Goal: Transaction & Acquisition: Purchase product/service

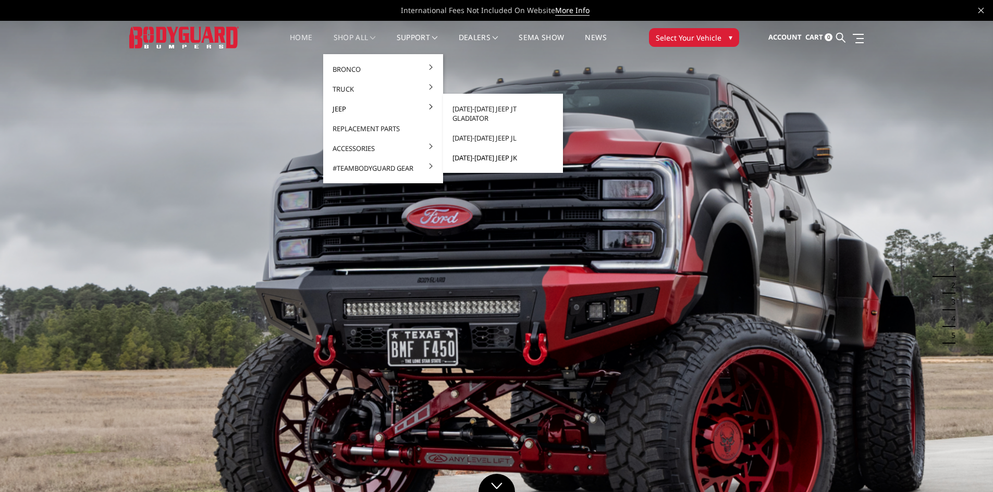
click at [475, 153] on link "[DATE]-[DATE] Jeep JK" at bounding box center [502, 158] width 111 height 20
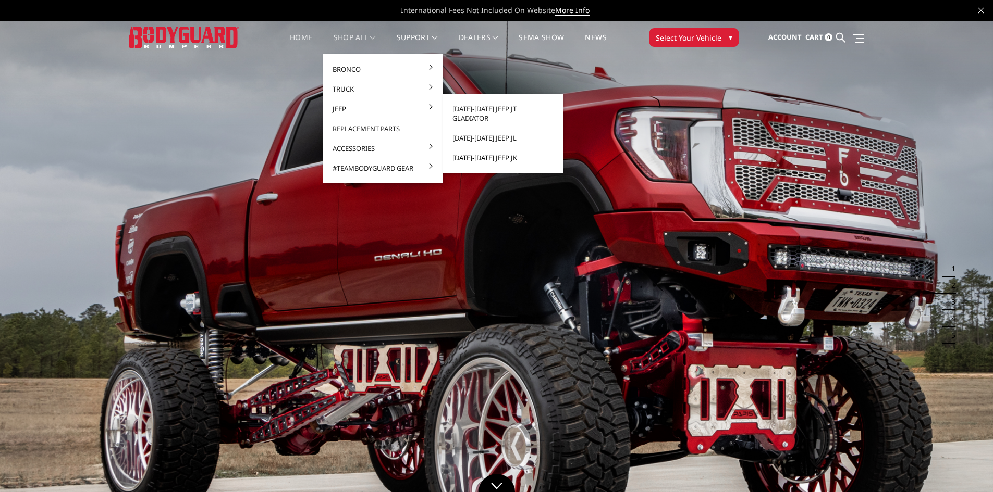
click at [477, 150] on link "[DATE]-[DATE] Jeep JK" at bounding box center [502, 158] width 111 height 20
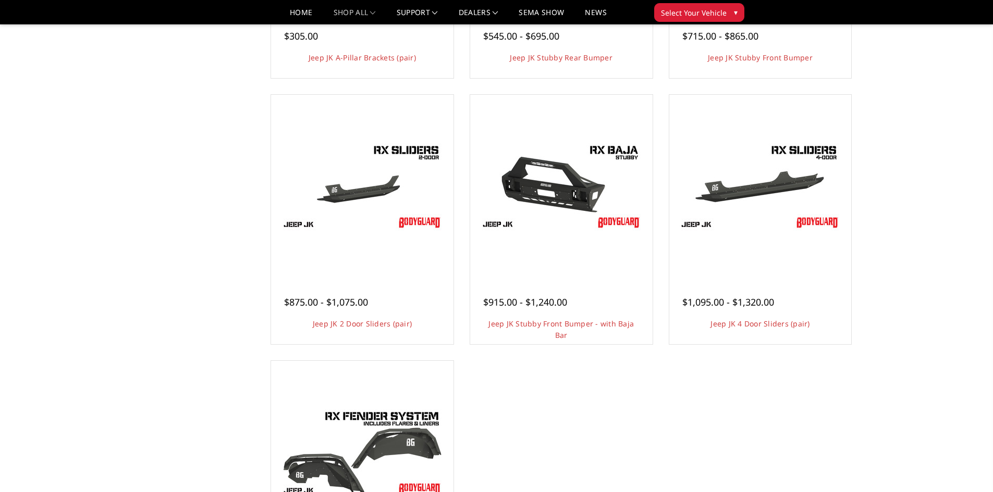
scroll to position [313, 0]
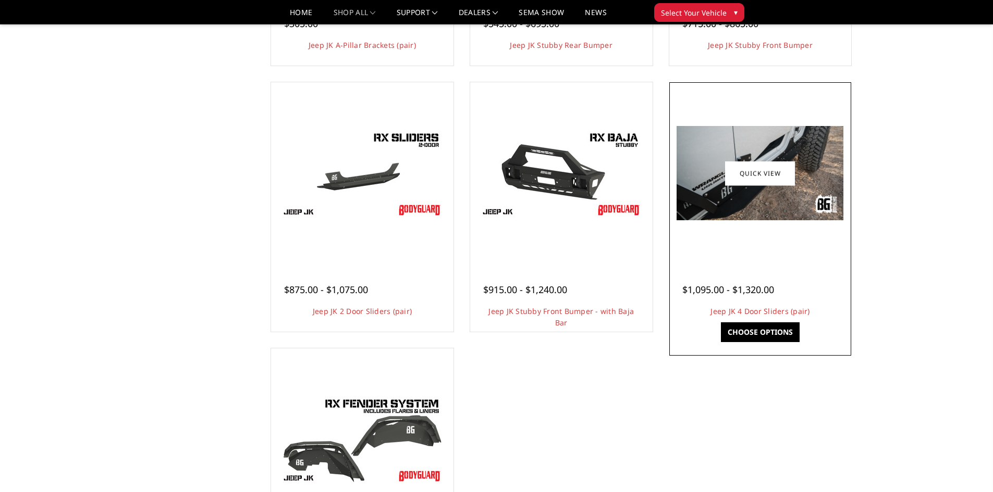
click at [761, 194] on img at bounding box center [759, 173] width 167 height 94
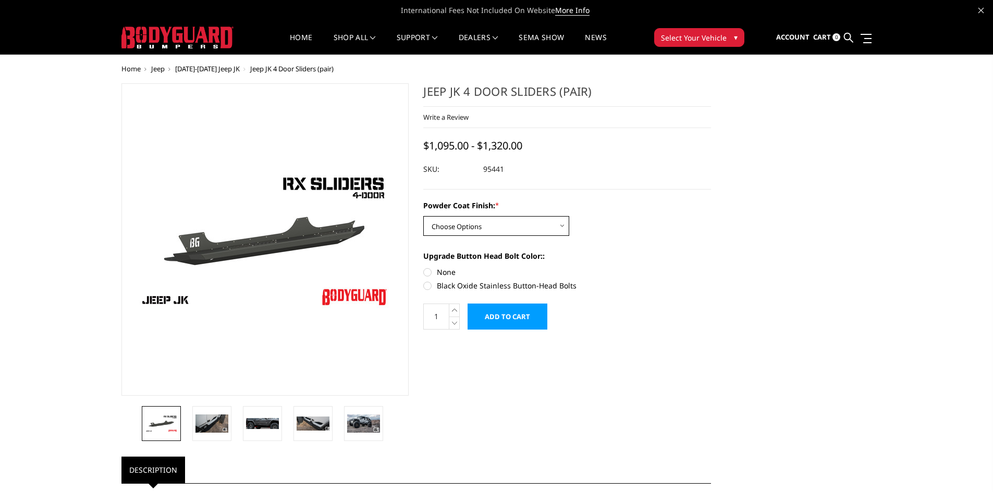
click at [524, 226] on select "Choose Options Bare Metal Textured Black Powder Coat" at bounding box center [496, 226] width 146 height 20
select select "4272"
click at [423, 216] on select "Choose Options Bare Metal Textured Black Powder Coat" at bounding box center [496, 226] width 146 height 20
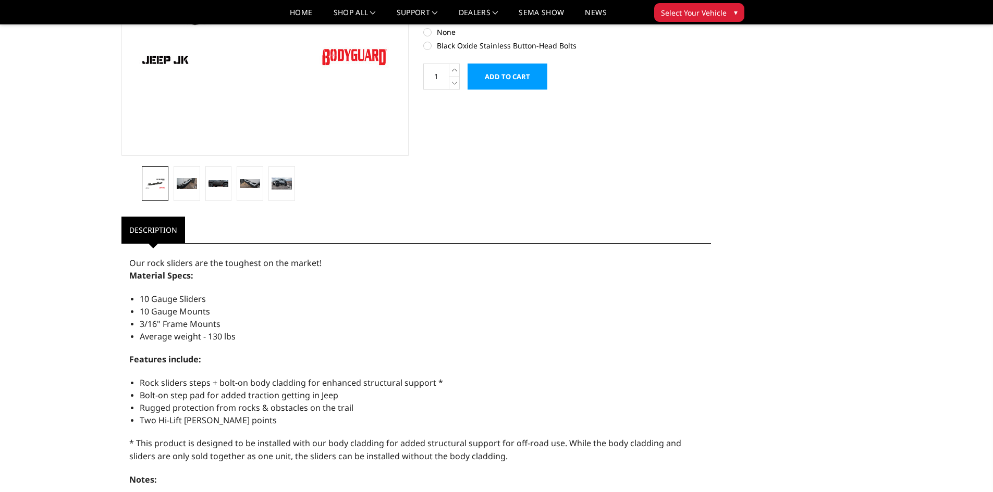
scroll to position [199, 0]
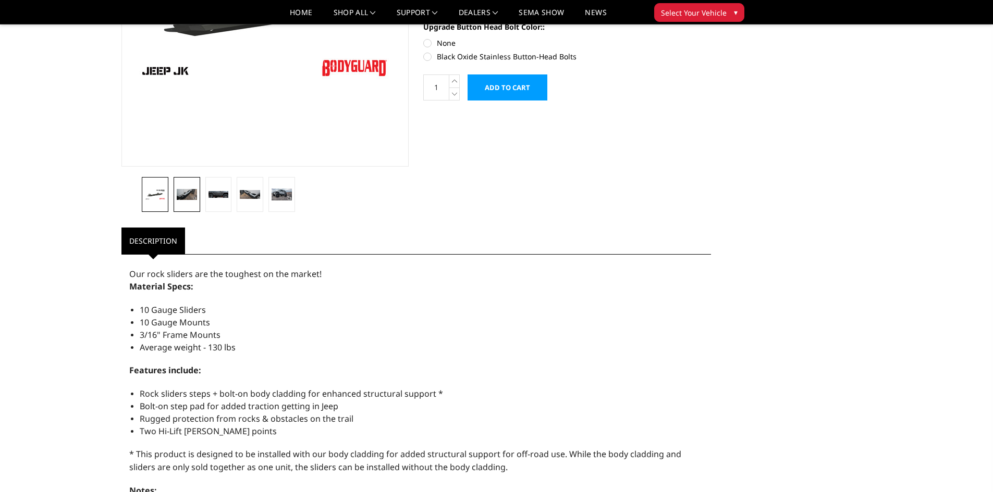
click at [181, 193] on img at bounding box center [187, 194] width 20 height 11
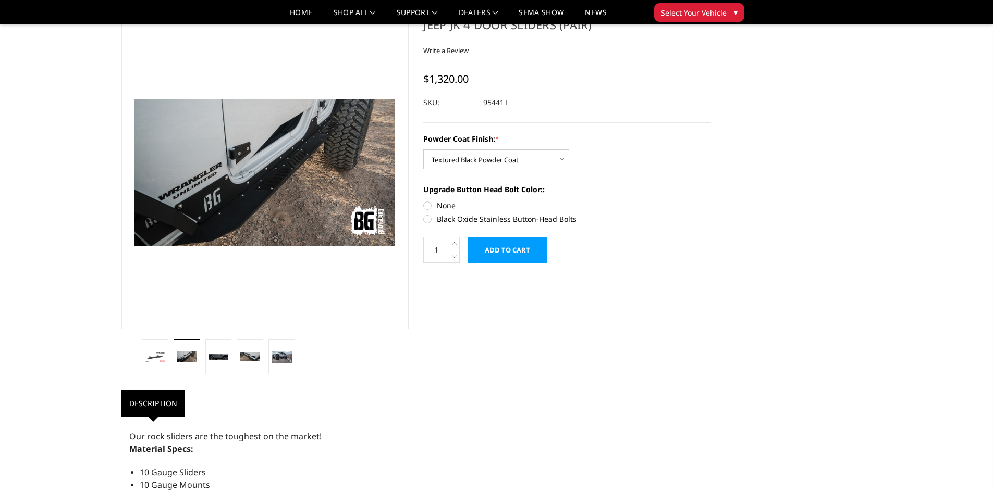
scroll to position [52, 0]
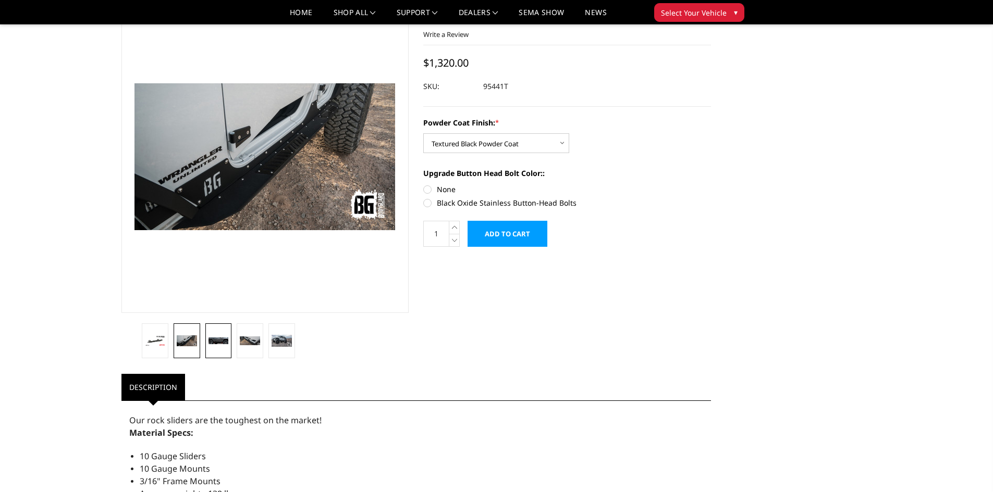
click at [210, 345] on link at bounding box center [218, 341] width 27 height 35
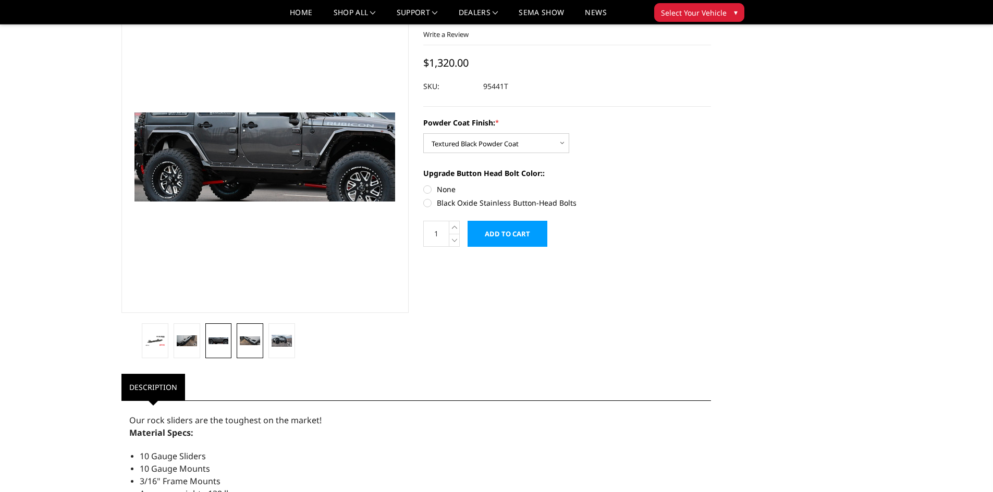
click at [251, 336] on link at bounding box center [250, 341] width 27 height 35
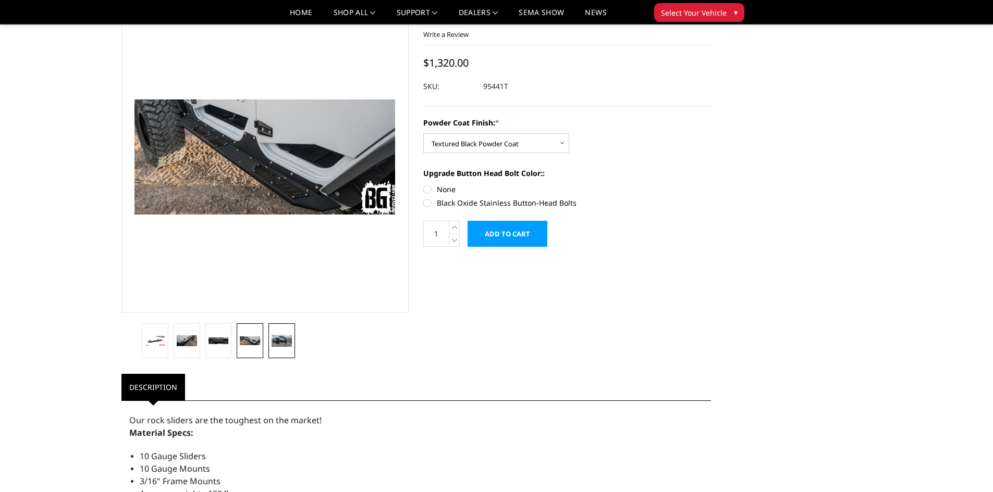
click at [286, 334] on link at bounding box center [281, 341] width 27 height 35
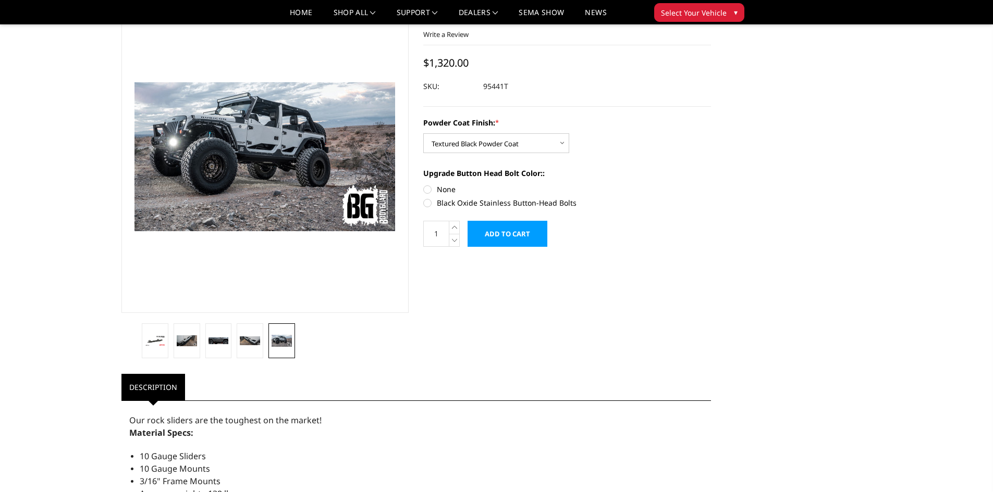
click at [428, 205] on label "Black Oxide Stainless Button-Head Bolts" at bounding box center [567, 202] width 288 height 11
click at [711, 184] on input "Black Oxide Stainless Button-Head Bolts" at bounding box center [711, 184] width 1 height 1
radio input "true"
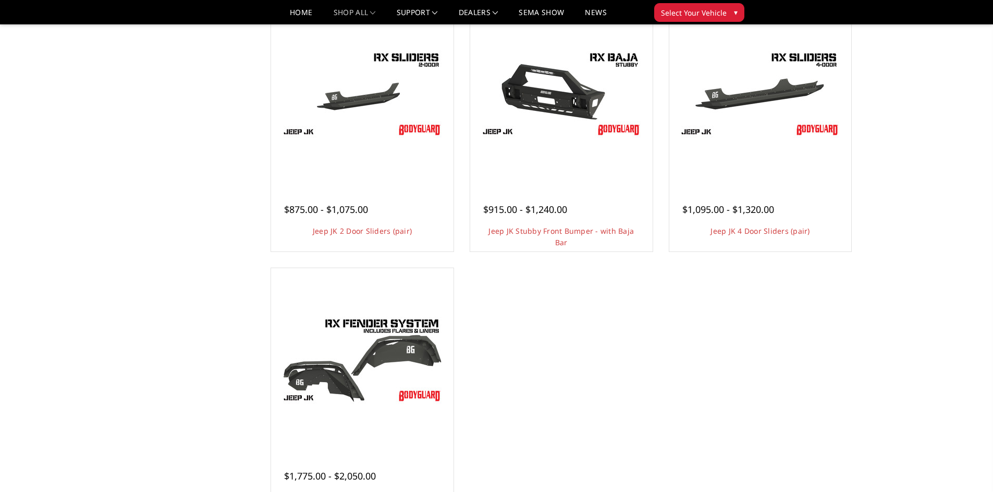
scroll to position [500, 0]
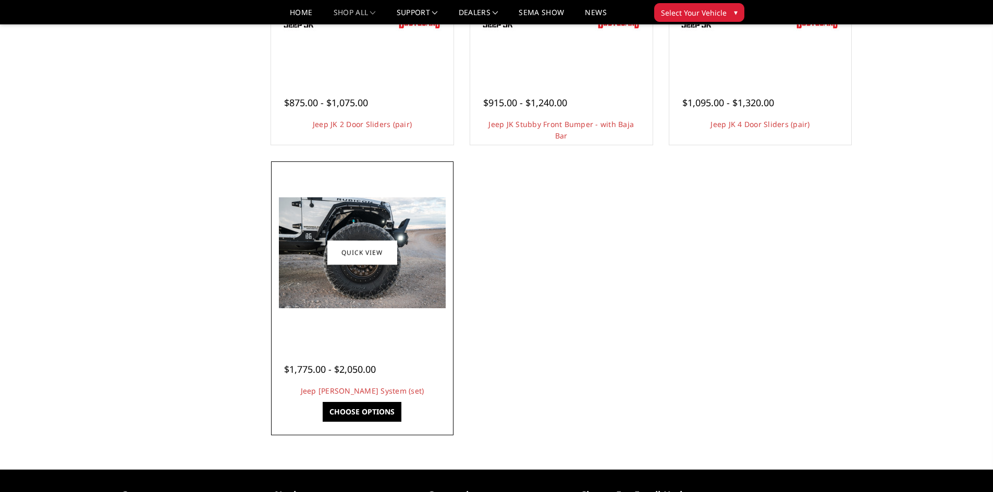
click at [374, 205] on img at bounding box center [362, 252] width 167 height 111
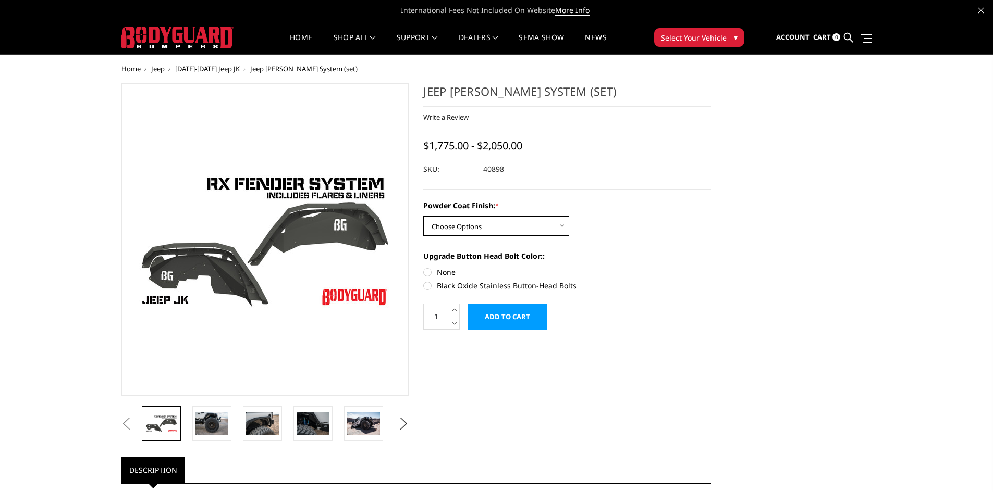
click at [513, 229] on select "Choose Options Bare Metal Textured Black Powder Coat" at bounding box center [496, 226] width 146 height 20
select select "4209"
click at [423, 216] on select "Choose Options Bare Metal Textured Black Powder Coat" at bounding box center [496, 226] width 146 height 20
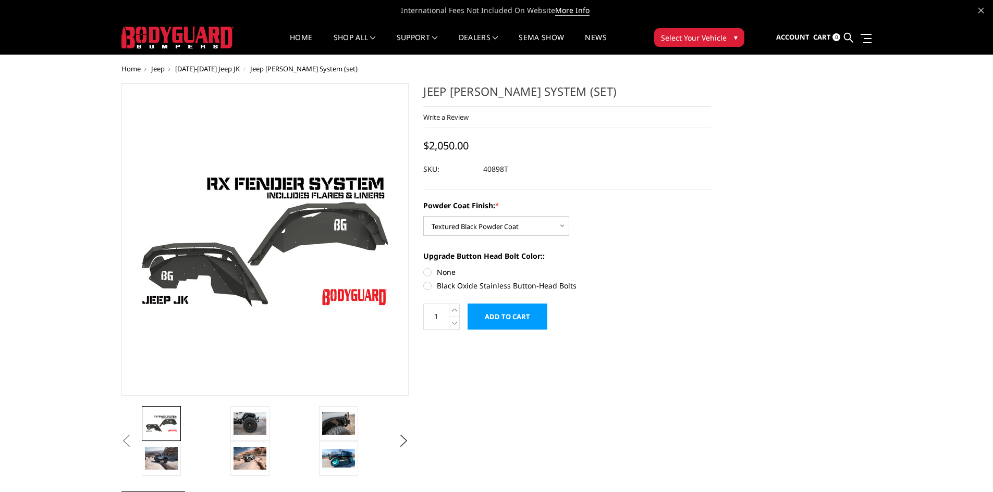
click at [428, 286] on label "Black Oxide Stainless Button-Head Bolts" at bounding box center [567, 285] width 288 height 11
click at [711, 267] on input "Black Oxide Stainless Button-Head Bolts" at bounding box center [711, 267] width 1 height 1
radio input "true"
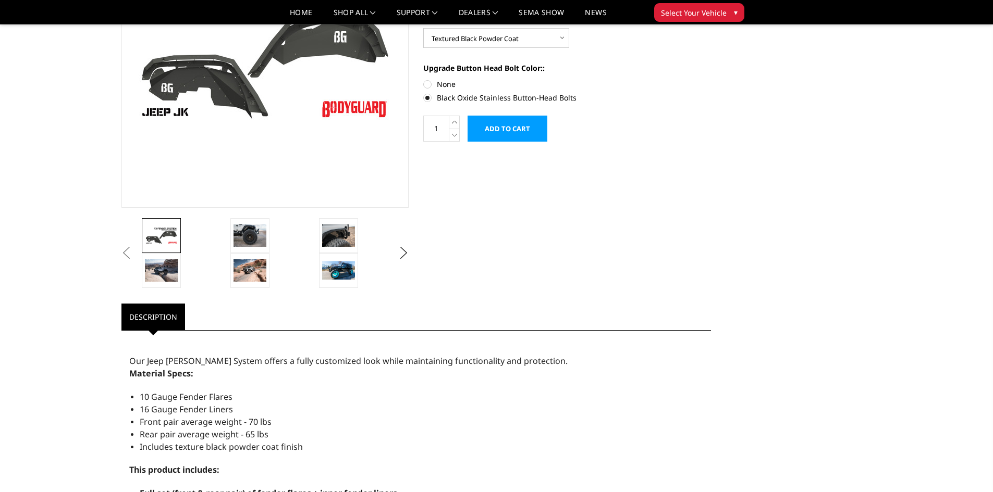
scroll to position [156, 0]
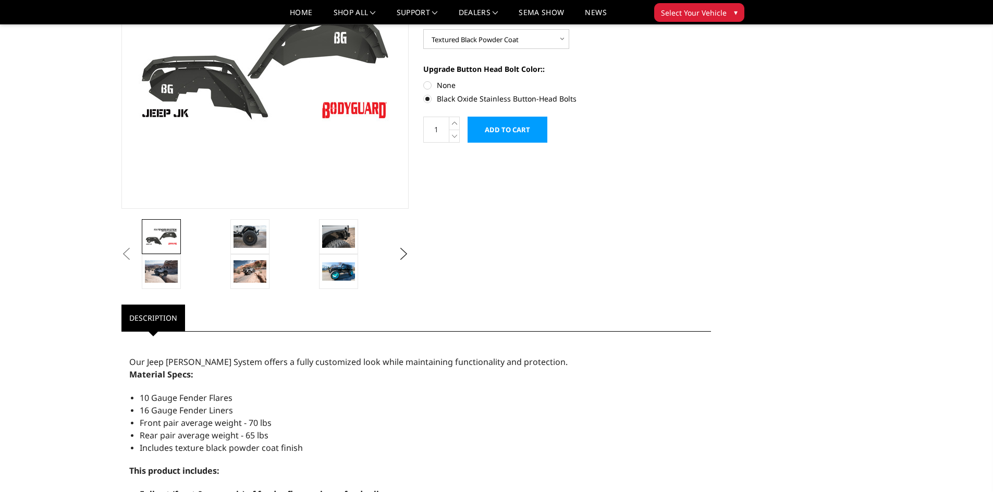
click at [270, 234] on li at bounding box center [272, 236] width 89 height 35
click at [252, 239] on img at bounding box center [249, 237] width 33 height 22
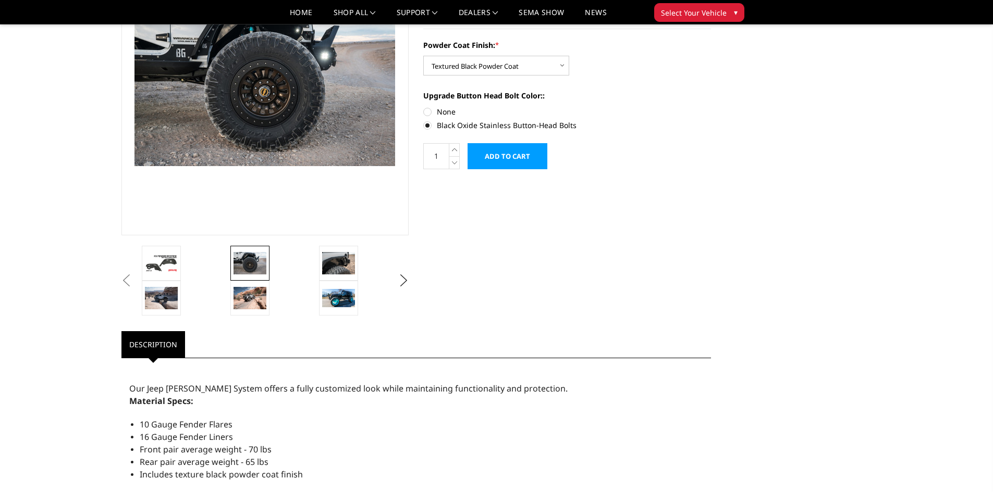
scroll to position [38, 0]
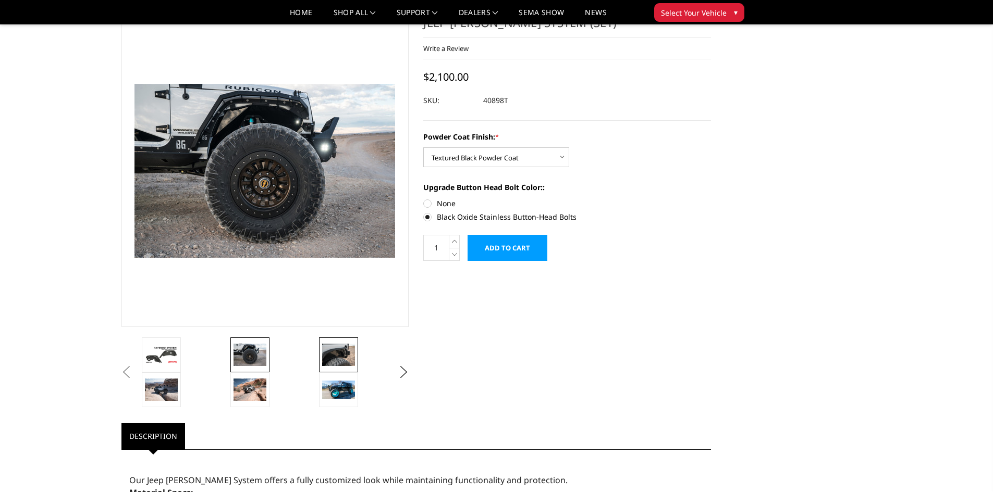
click at [346, 357] on img at bounding box center [338, 355] width 33 height 22
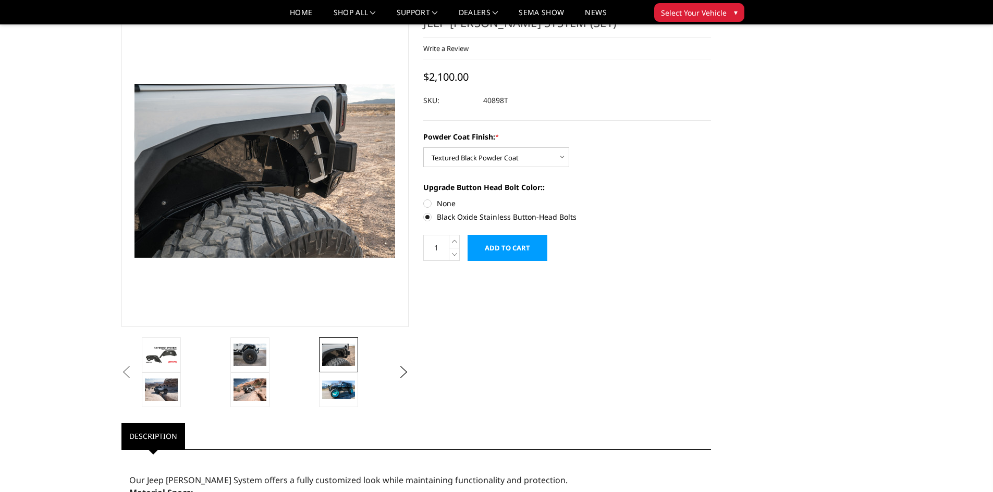
scroll to position [0, 0]
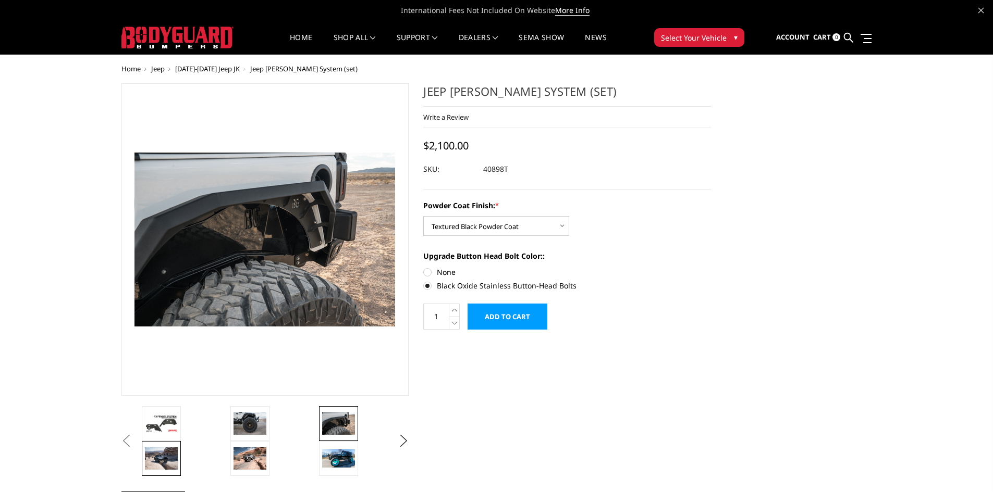
click at [160, 459] on img at bounding box center [161, 459] width 33 height 22
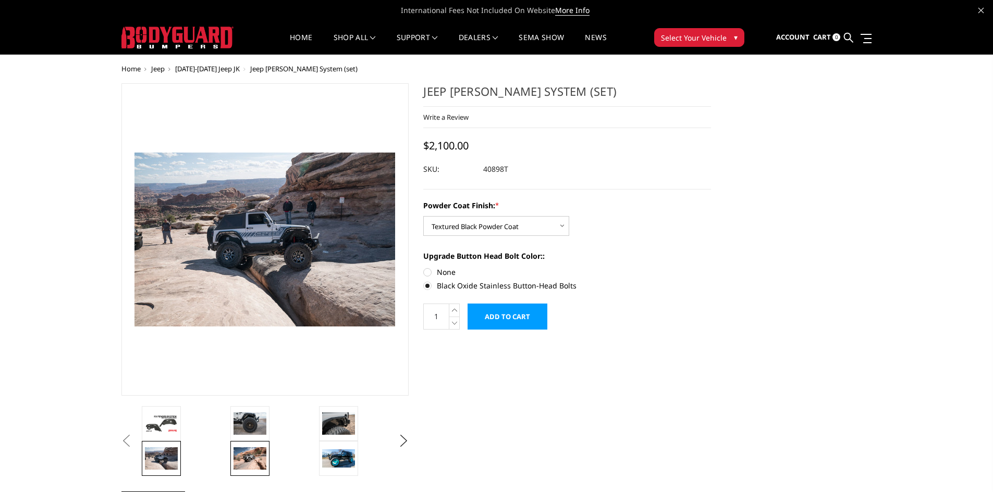
click at [244, 457] on img at bounding box center [249, 459] width 33 height 22
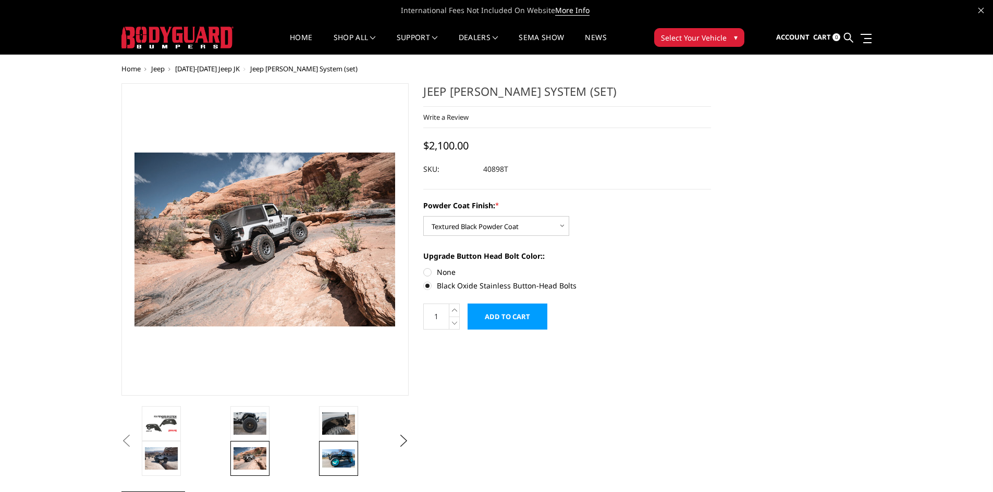
click at [337, 459] on img at bounding box center [338, 459] width 33 height 18
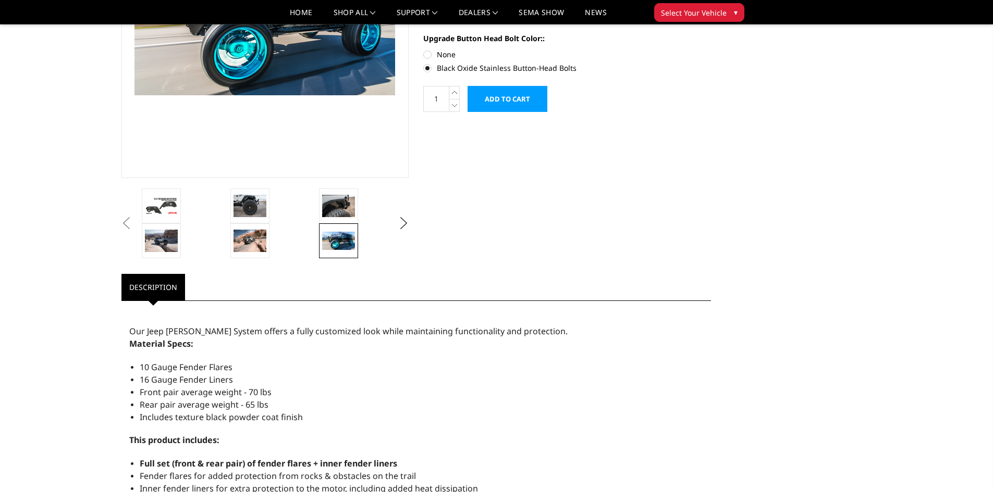
scroll to position [181, 0]
